Goal: Task Accomplishment & Management: Complete application form

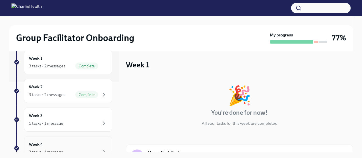
scroll to position [69, 0]
click at [86, 115] on div "Week 3 5 tasks • 1 message" at bounding box center [68, 119] width 78 height 14
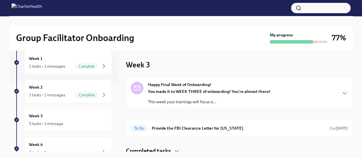
scroll to position [3, 0]
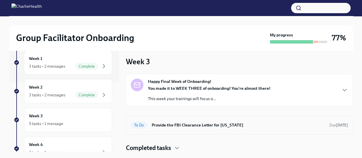
click at [167, 124] on h6 "Provide the FBI Clearance Letter for [US_STATE]" at bounding box center [238, 125] width 173 height 6
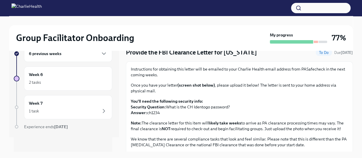
scroll to position [23, 0]
click at [154, 113] on p "You'll need the following security info: Security Question: What is the CH Iden…" at bounding box center [239, 106] width 217 height 17
copy p "ch1234"
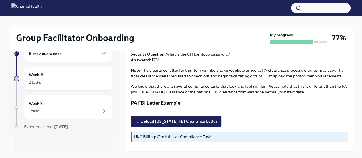
scroll to position [146, 0]
click at [209, 120] on span "Upload [US_STATE] FBI Clearance Letter" at bounding box center [176, 121] width 83 height 6
click at [0, 0] on input "Upload [US_STATE] FBI Clearance Letter" at bounding box center [0, 0] width 0 height 0
click at [198, 123] on span "Upload [US_STATE] FBI Clearance Letter" at bounding box center [176, 121] width 83 height 6
click at [0, 0] on input "Upload [US_STATE] FBI Clearance Letter" at bounding box center [0, 0] width 0 height 0
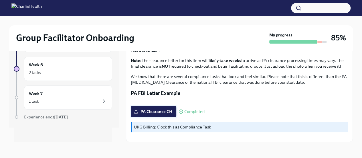
click at [159, 110] on span "PA Clearance CH" at bounding box center [153, 111] width 37 height 6
click at [0, 0] on input "PA Clearance CH" at bounding box center [0, 0] width 0 height 0
click at [163, 106] on label "PA Clearance CH" at bounding box center [153, 111] width 45 height 11
click at [0, 0] on input "PA Clearance CH" at bounding box center [0, 0] width 0 height 0
click at [209, 124] on p "UKG Billing: Clock this as Compliance Task" at bounding box center [240, 127] width 212 height 6
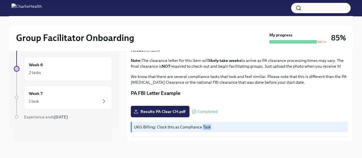
click at [209, 124] on p "UKG Billing: Clock this as Compliance Task" at bounding box center [240, 127] width 212 height 6
click at [230, 119] on div "Instructions for obtaining this letter will be emailed to your Charlie Health e…" at bounding box center [239, 70] width 217 height 133
